Goal: Task Accomplishment & Management: Use online tool/utility

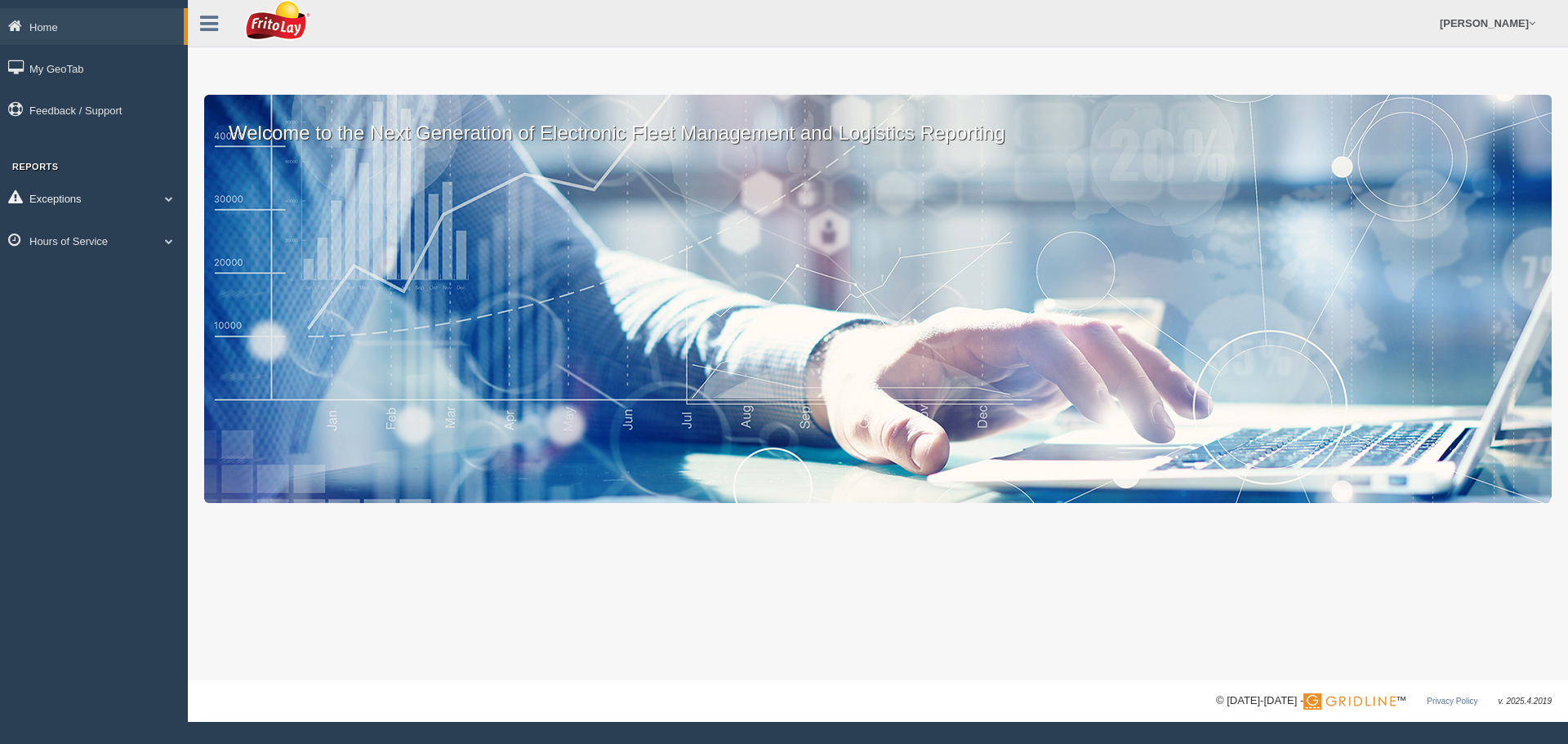
click at [166, 192] on link "Exceptions" at bounding box center [93, 198] width 188 height 37
click at [170, 359] on span at bounding box center [169, 356] width 21 height 8
click at [98, 277] on link "HOS Explanation Reports" at bounding box center [107, 279] width 155 height 30
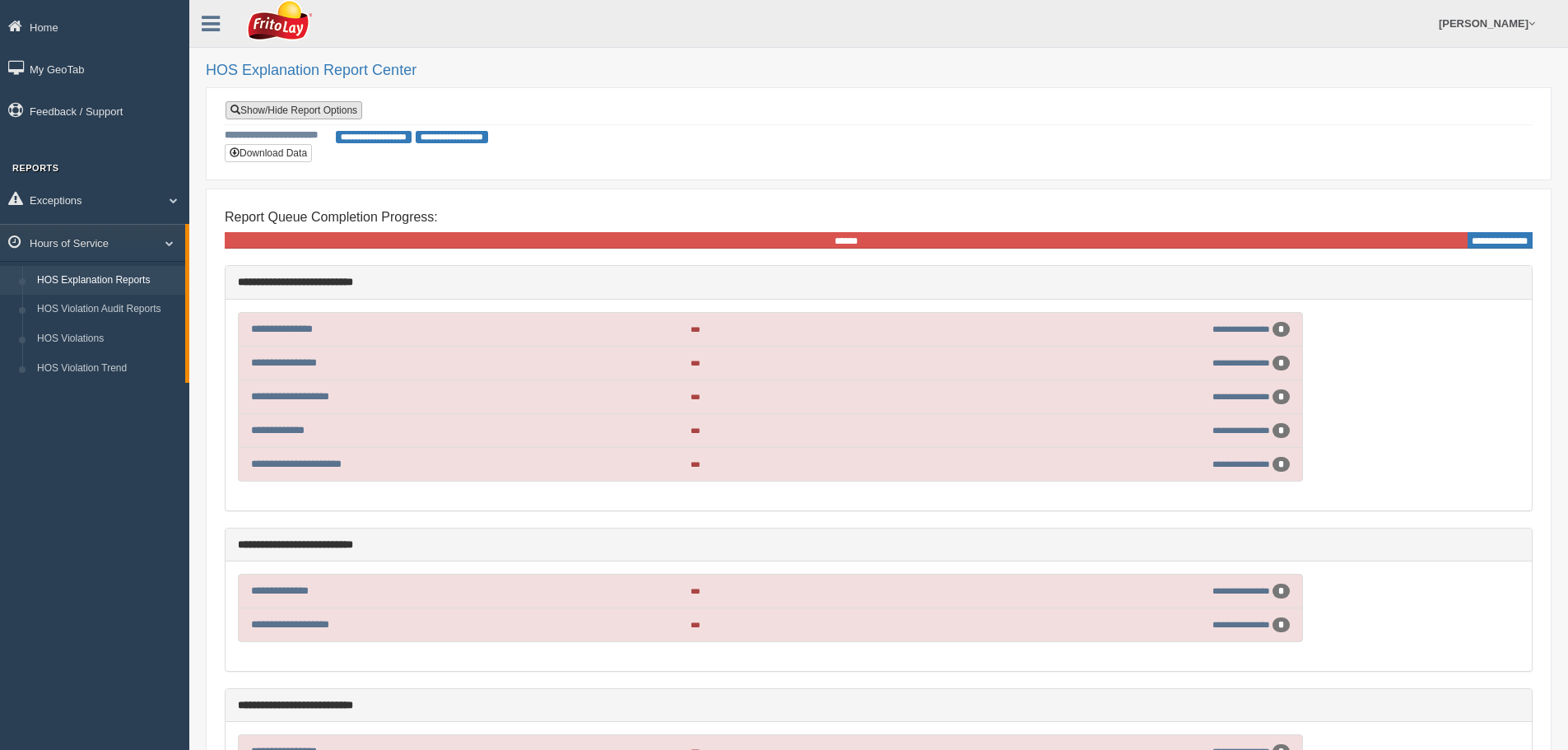
click at [319, 107] on link "Show/Hide Report Options" at bounding box center [293, 110] width 136 height 18
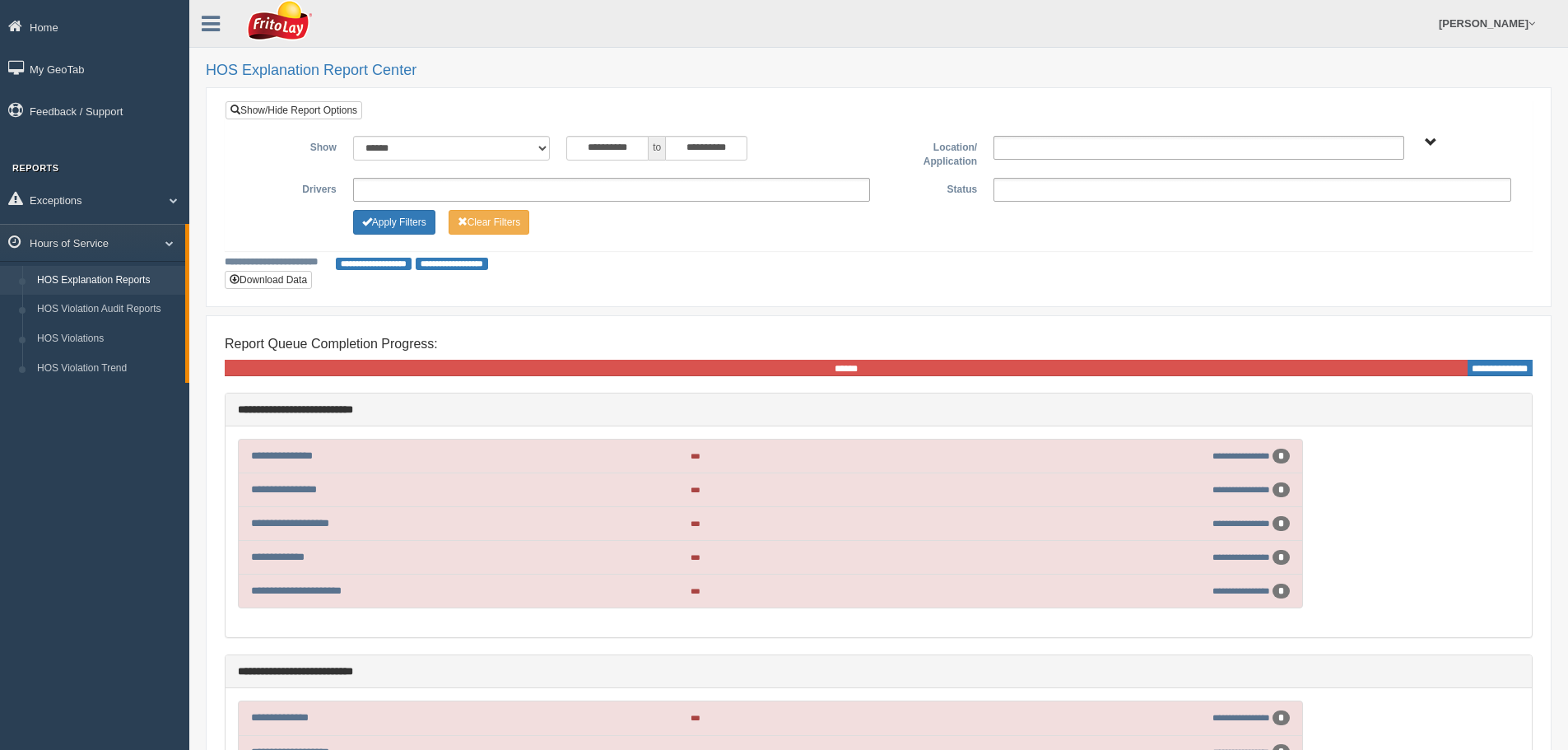
click at [1144, 193] on ul at bounding box center [1252, 189] width 518 height 24
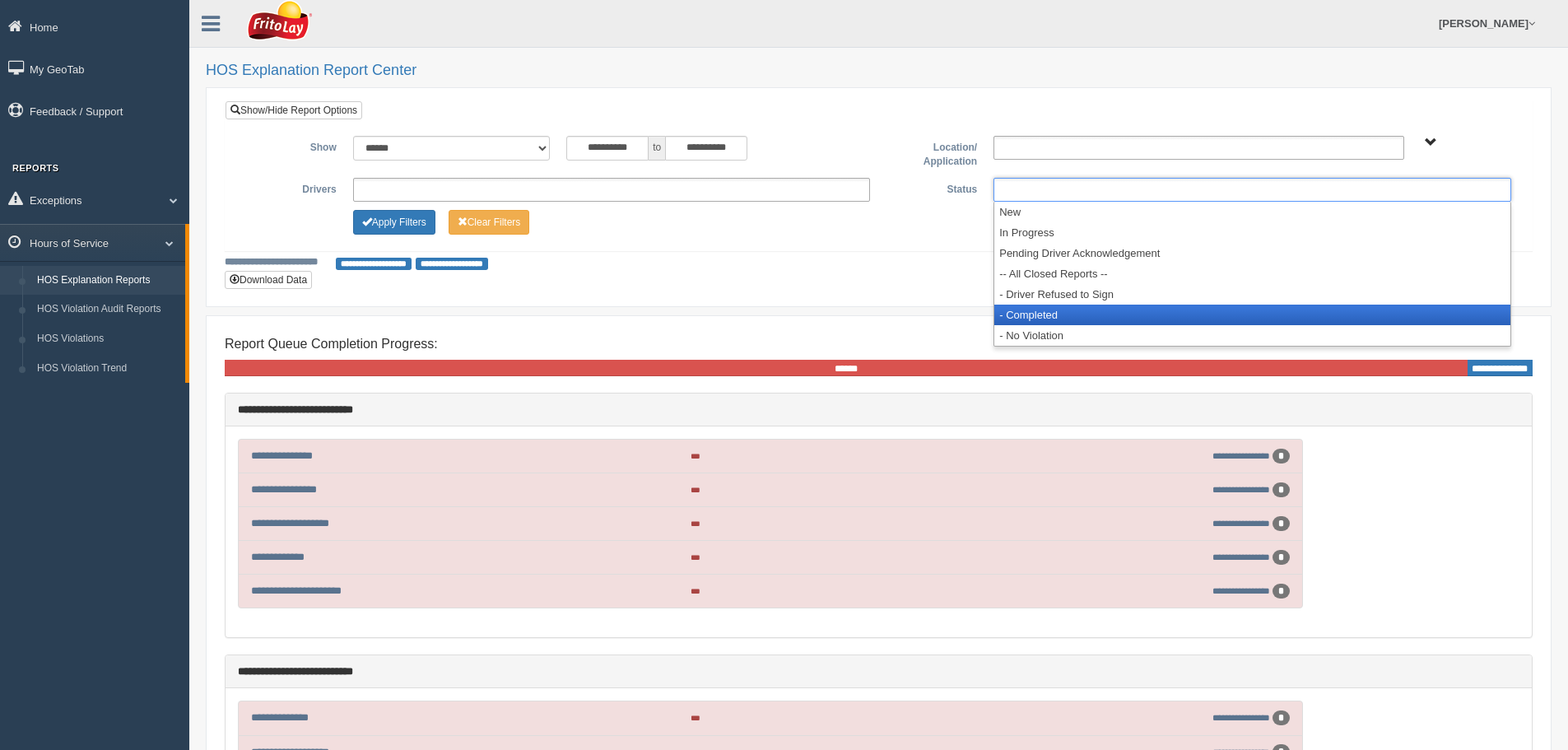
click at [1080, 312] on li "- Completed" at bounding box center [1252, 314] width 516 height 20
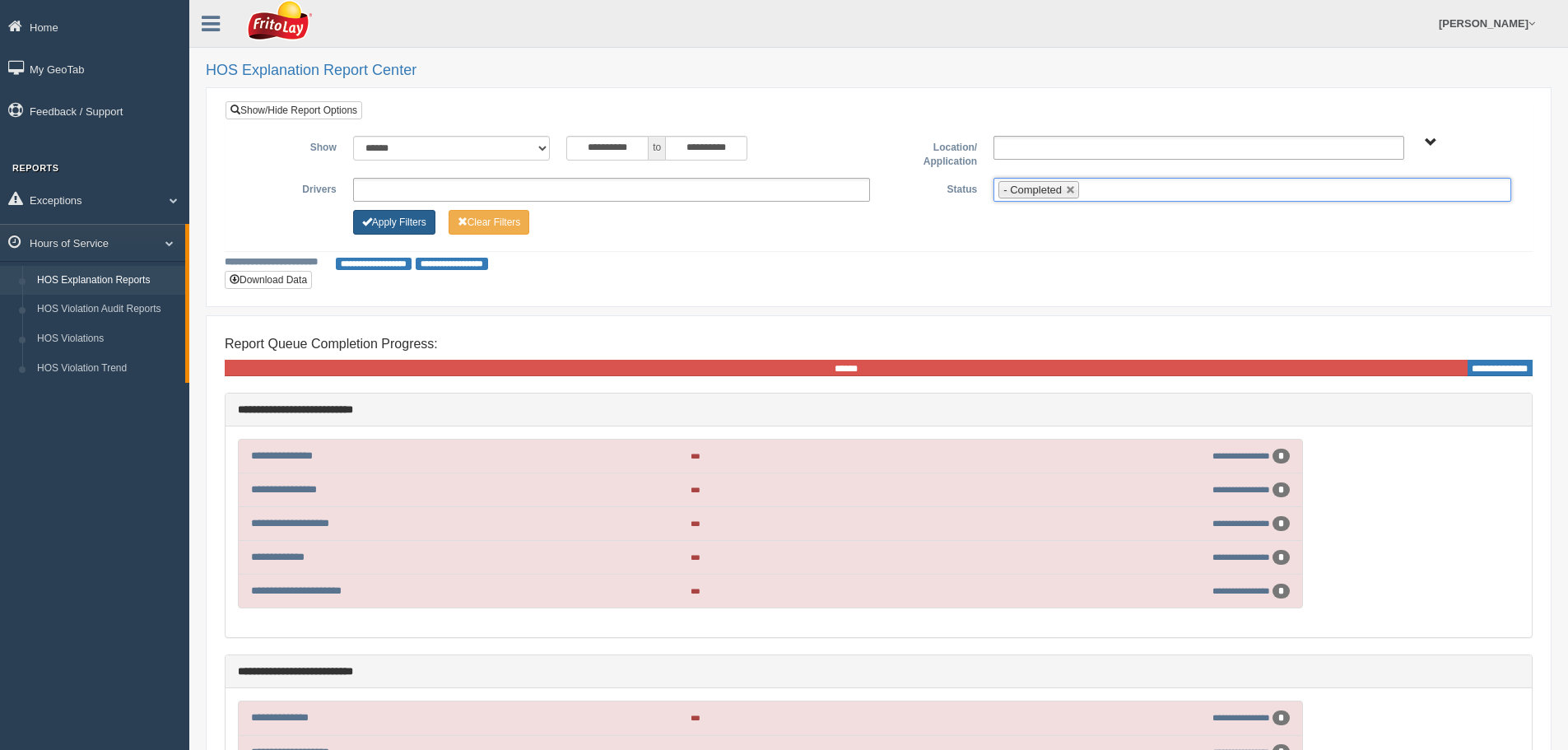
click at [400, 219] on button "Apply Filters" at bounding box center [394, 222] width 82 height 25
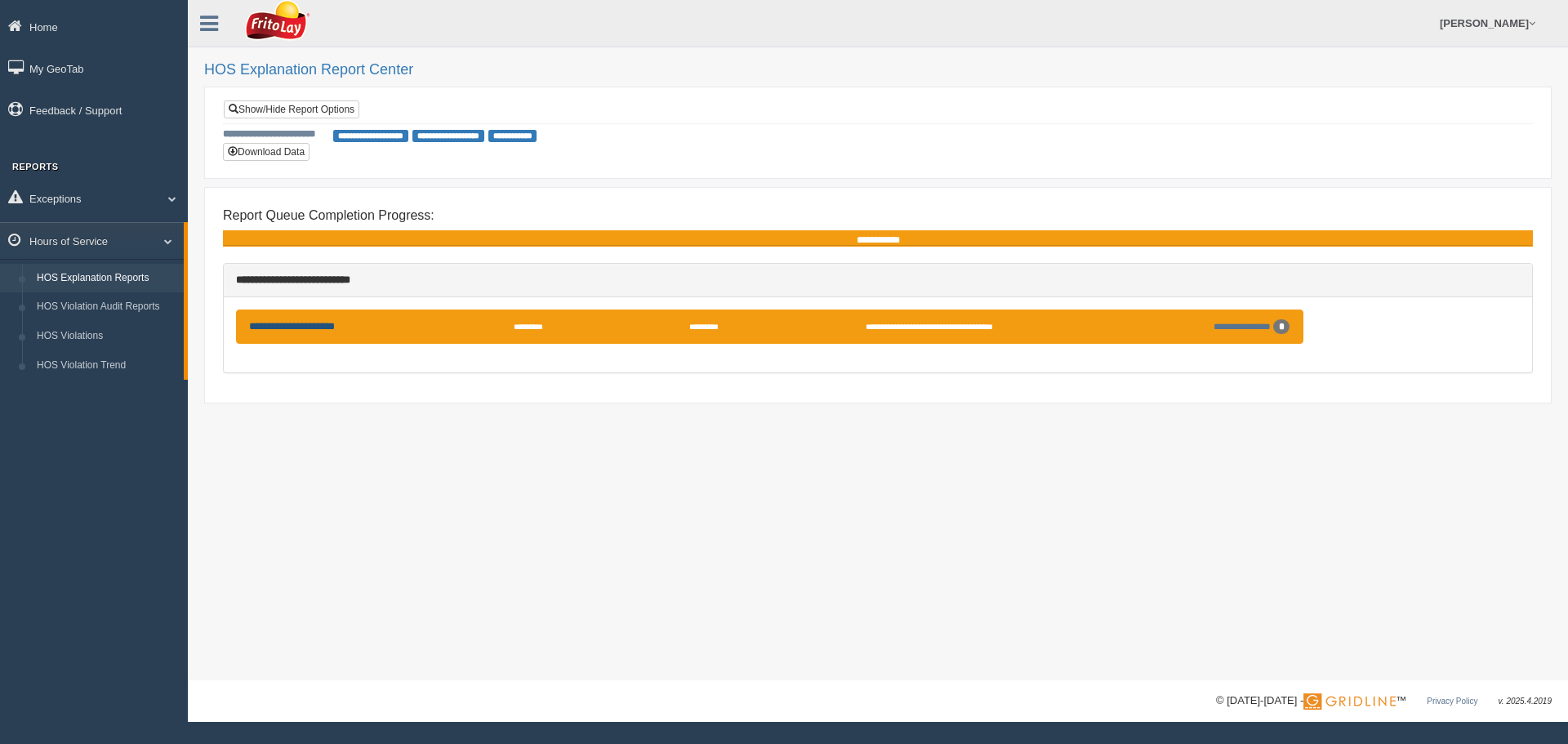
click at [334, 327] on link "**********" at bounding box center [292, 326] width 86 height 10
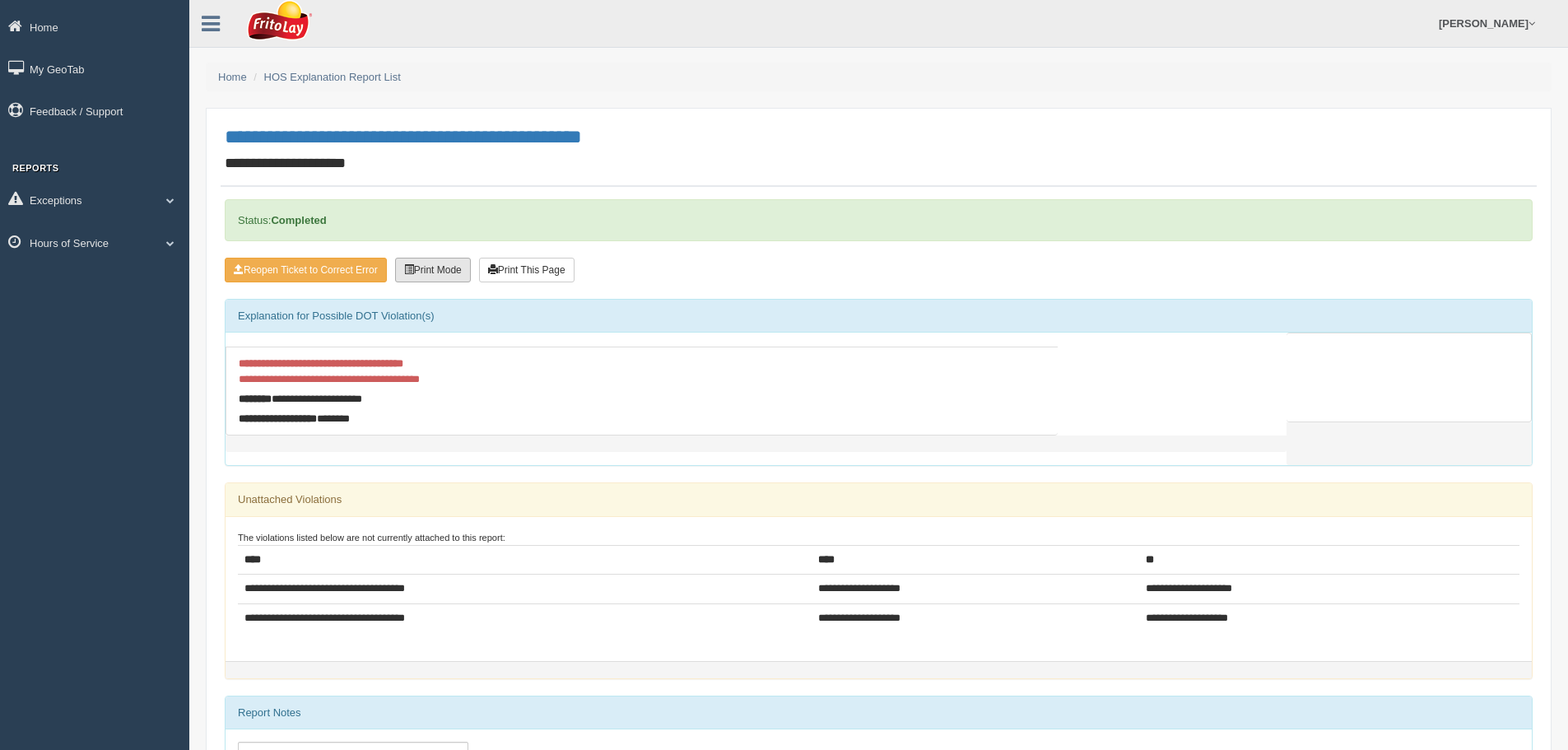
click at [452, 270] on button "Print Mode" at bounding box center [433, 270] width 76 height 25
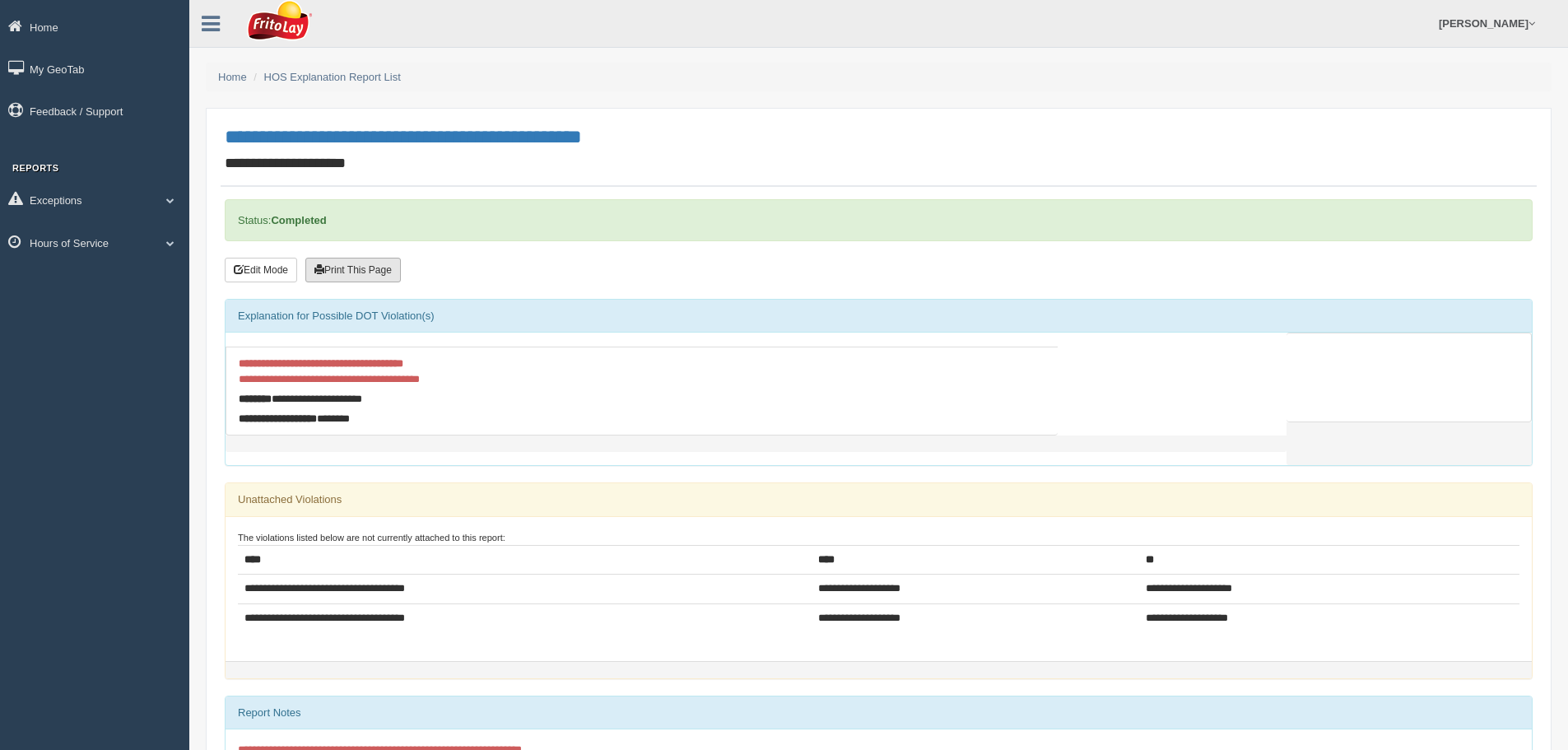
click at [364, 270] on button "Print This Page" at bounding box center [353, 270] width 95 height 25
